Goal: Communication & Community: Share content

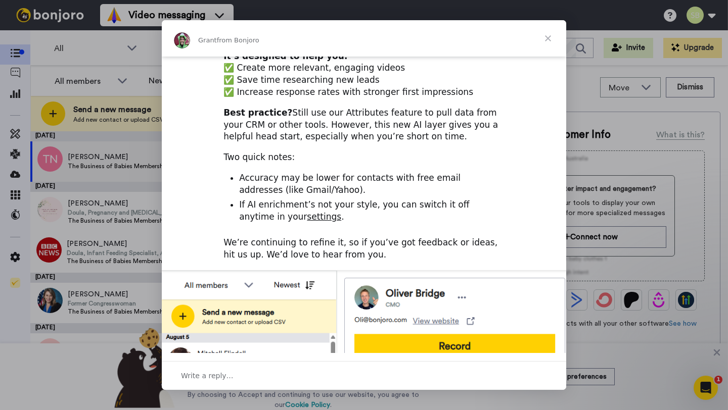
scroll to position [371, 0]
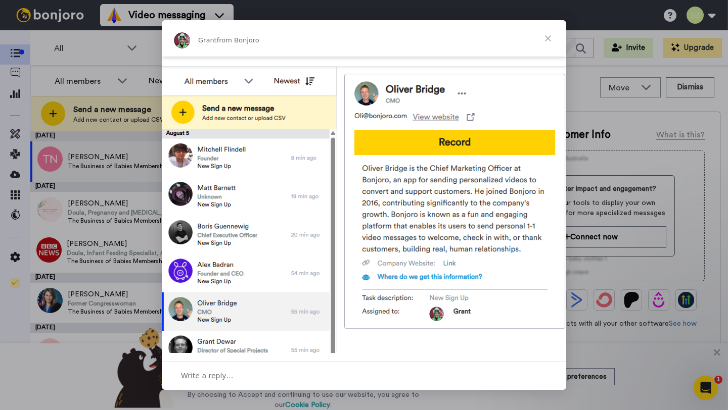
click at [547, 38] on span "Close" at bounding box center [548, 38] width 36 height 36
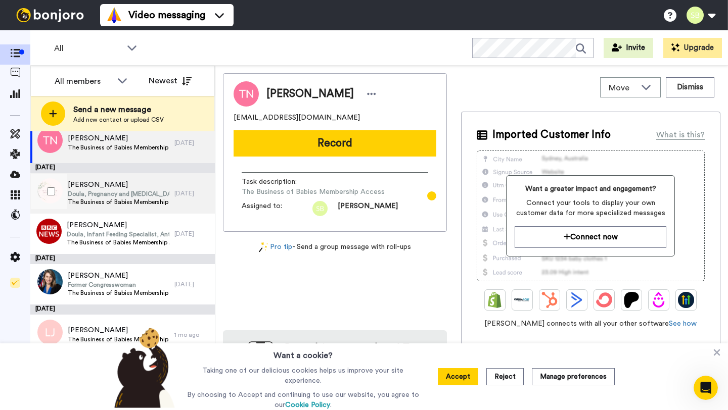
scroll to position [65, 0]
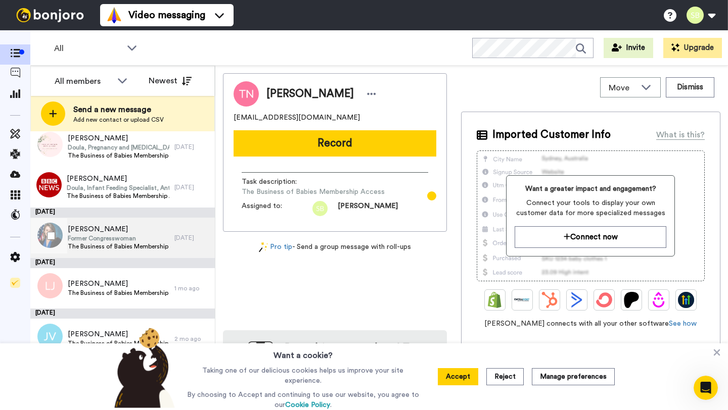
click at [121, 241] on span "Former Congresswoman" at bounding box center [119, 238] width 102 height 8
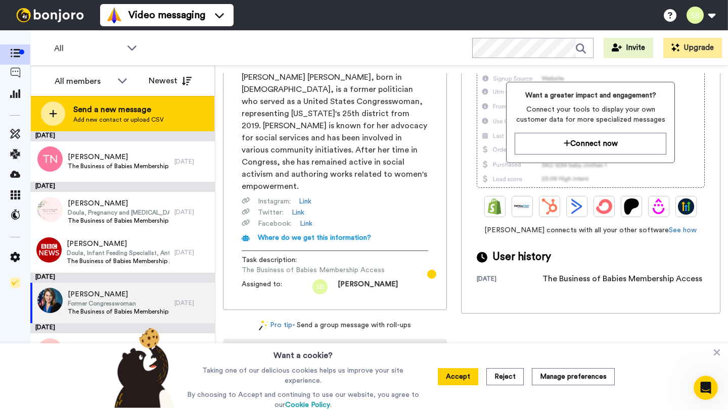
scroll to position [90, 0]
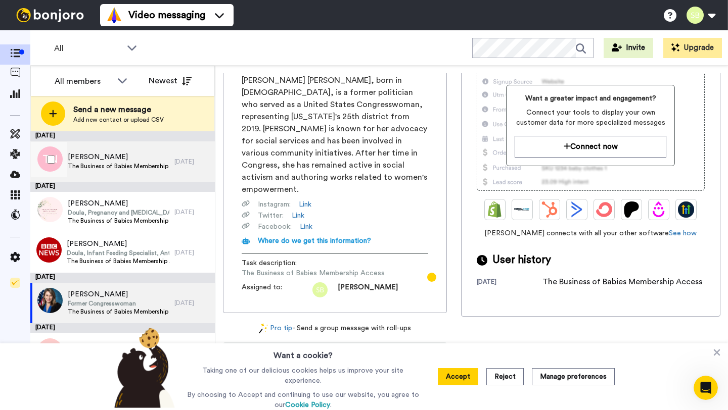
click at [148, 164] on span "The Business of Babies Membership Access" at bounding box center [119, 166] width 102 height 8
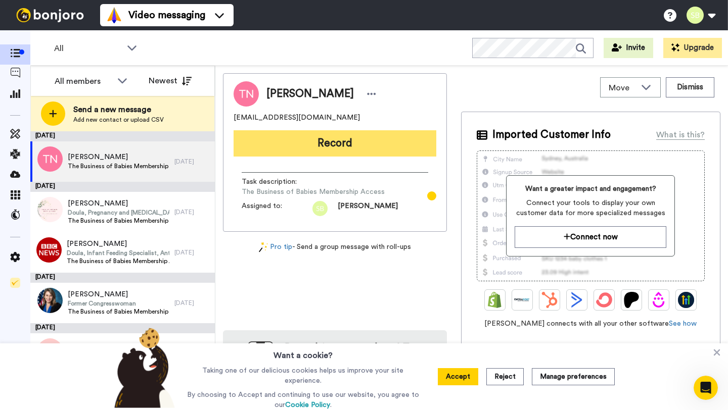
click at [319, 148] on button "Record" at bounding box center [334, 143] width 203 height 26
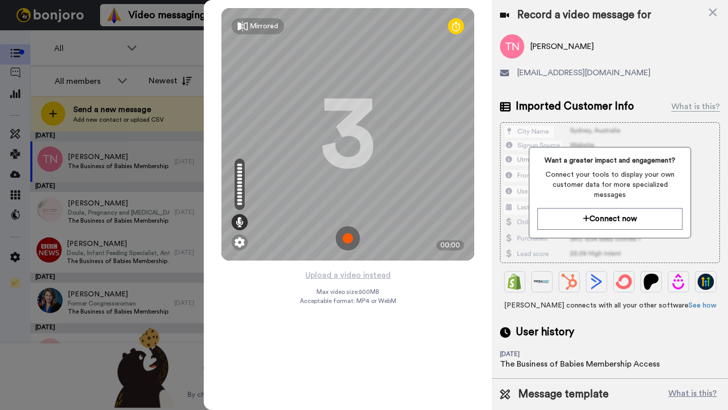
click at [347, 239] on img at bounding box center [348, 238] width 24 height 24
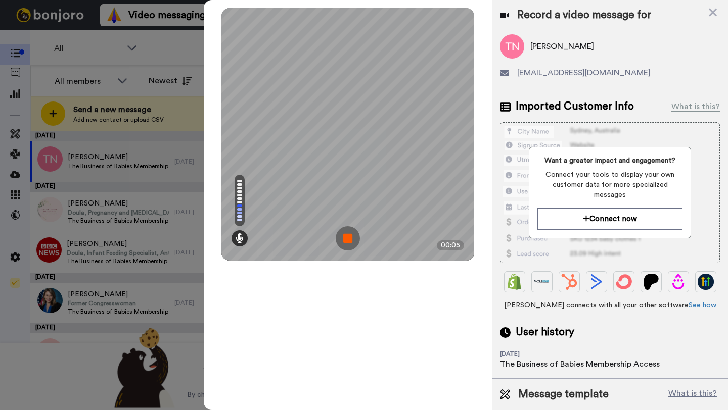
click at [346, 230] on img at bounding box center [348, 238] width 24 height 24
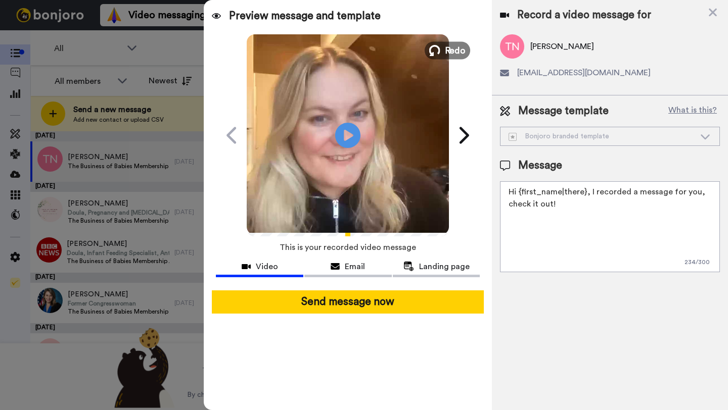
click at [447, 53] on span "Redo" at bounding box center [455, 49] width 21 height 13
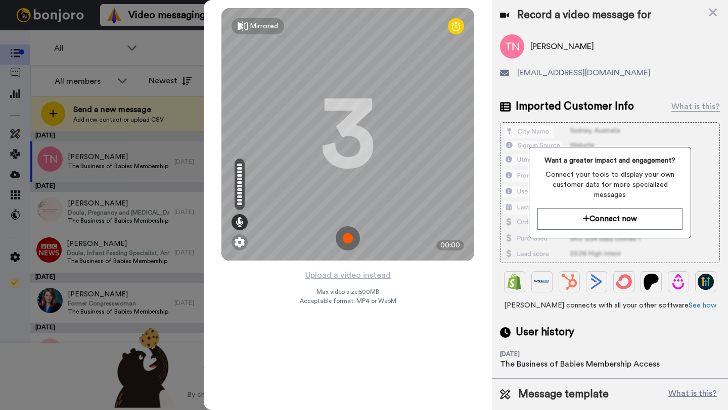
click at [353, 239] on img at bounding box center [348, 238] width 24 height 24
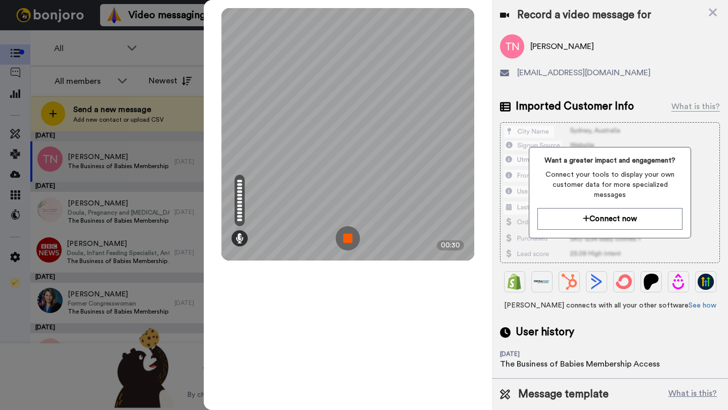
click at [343, 241] on img at bounding box center [348, 238] width 24 height 24
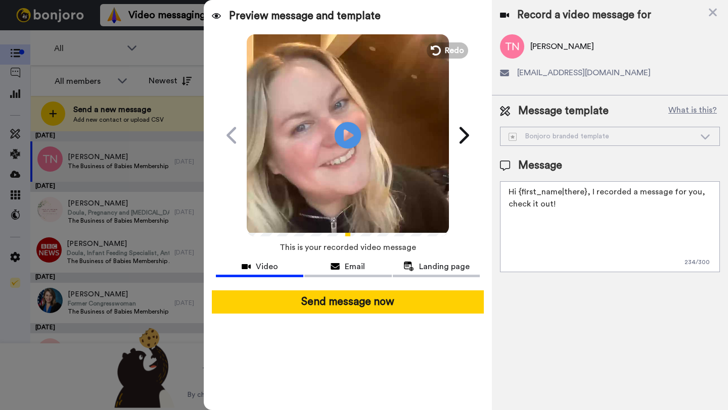
click at [354, 137] on icon at bounding box center [347, 135] width 27 height 27
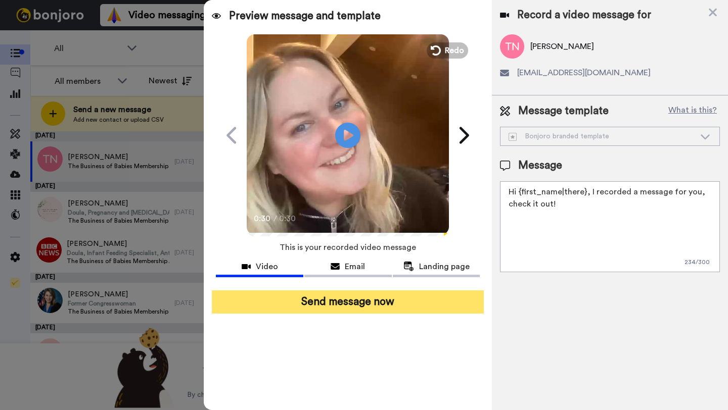
click at [403, 304] on button "Send message now" at bounding box center [348, 302] width 272 height 23
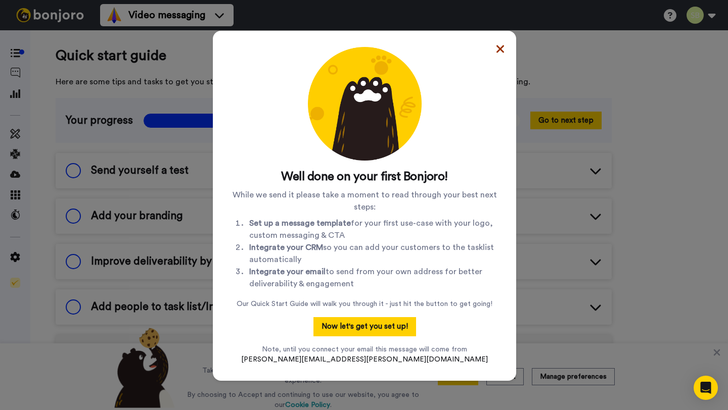
click at [496, 50] on icon at bounding box center [500, 49] width 8 height 8
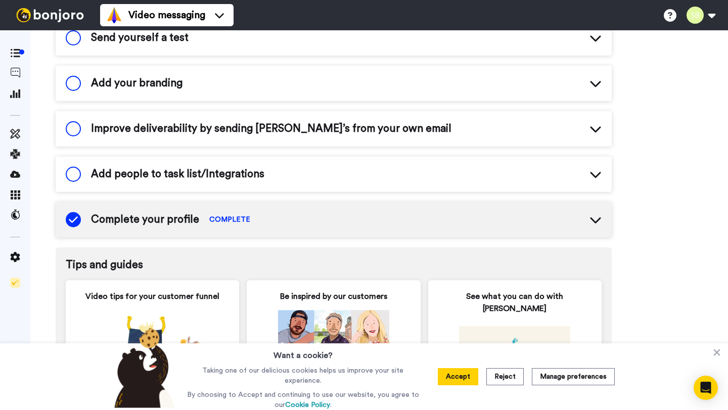
scroll to position [78, 0]
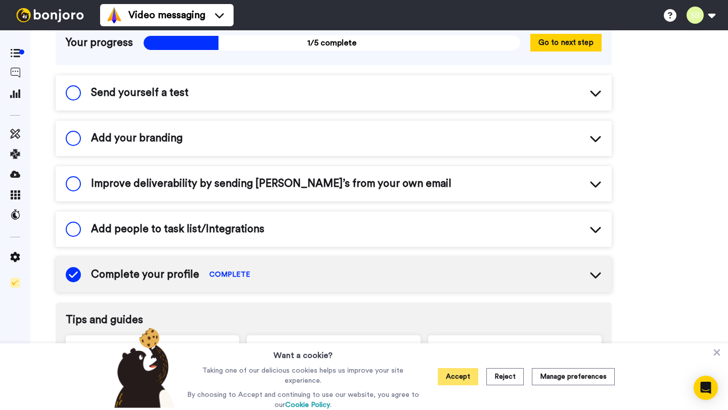
click at [461, 381] on button "Accept" at bounding box center [458, 376] width 40 height 17
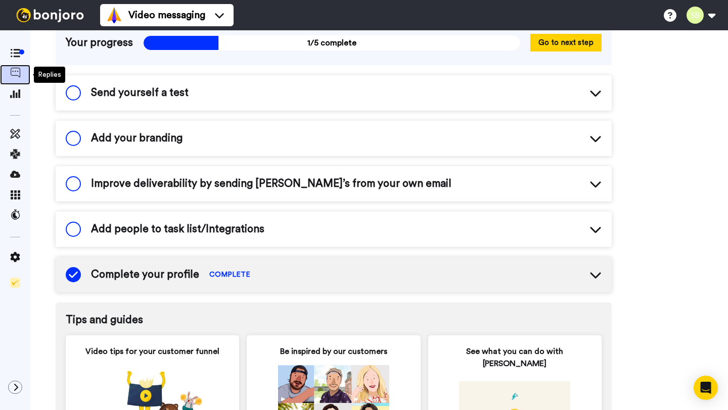
click at [16, 74] on icon at bounding box center [15, 73] width 10 height 10
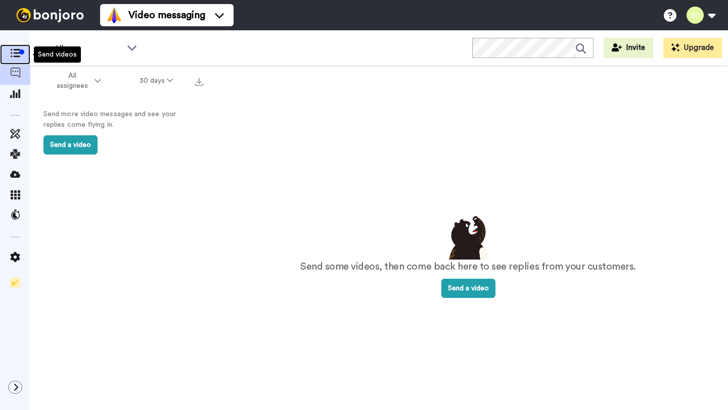
click at [13, 49] on icon at bounding box center [15, 53] width 10 height 9
